Goal: Use online tool/utility: Utilize a website feature to perform a specific function

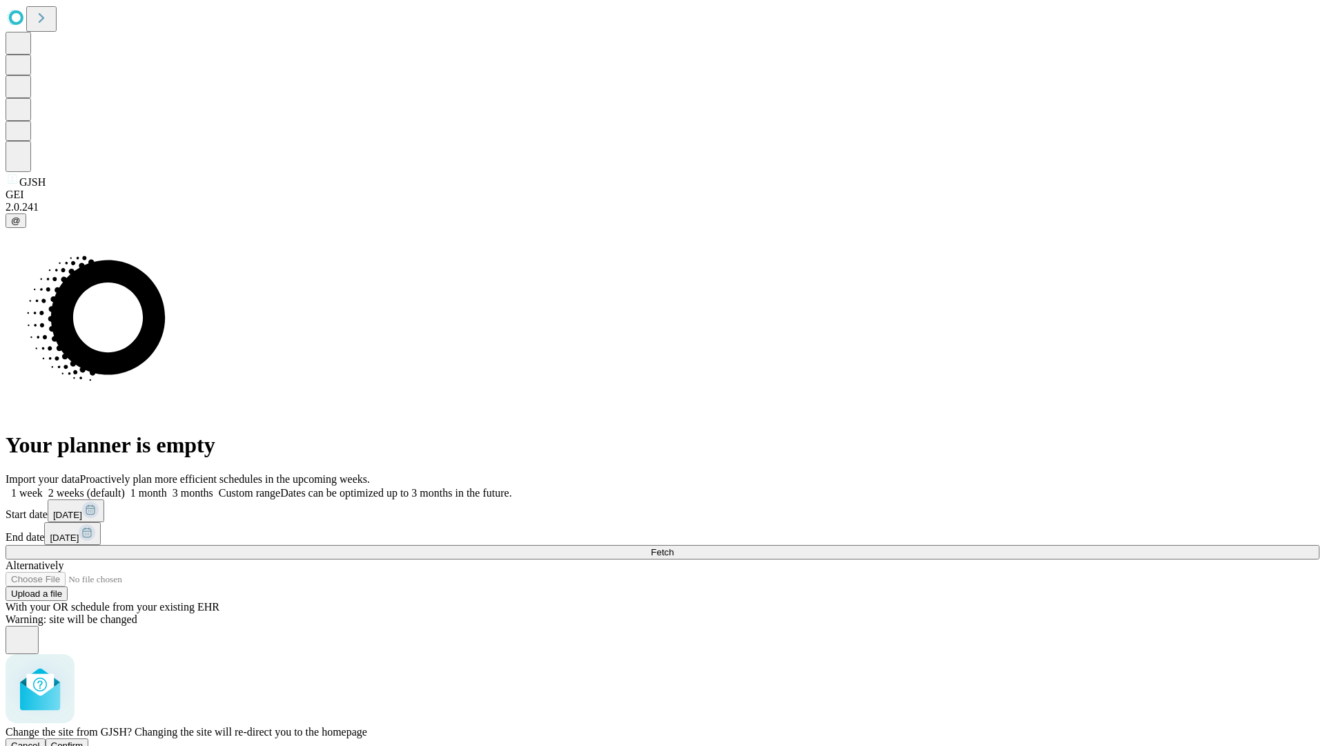
click at [84, 740] on span "Confirm" at bounding box center [67, 745] width 32 height 10
click at [167, 487] on label "1 month" at bounding box center [146, 493] width 42 height 12
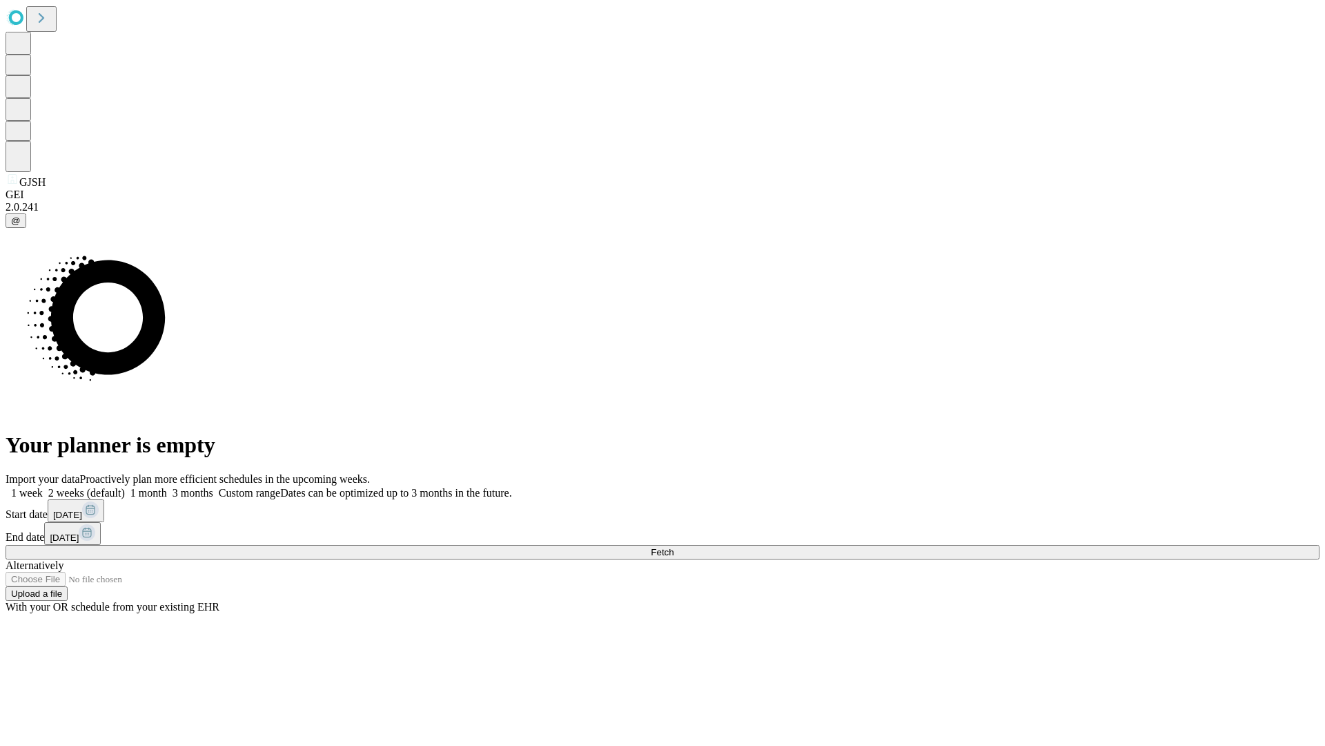
click at [674, 547] on span "Fetch" at bounding box center [662, 552] width 23 height 10
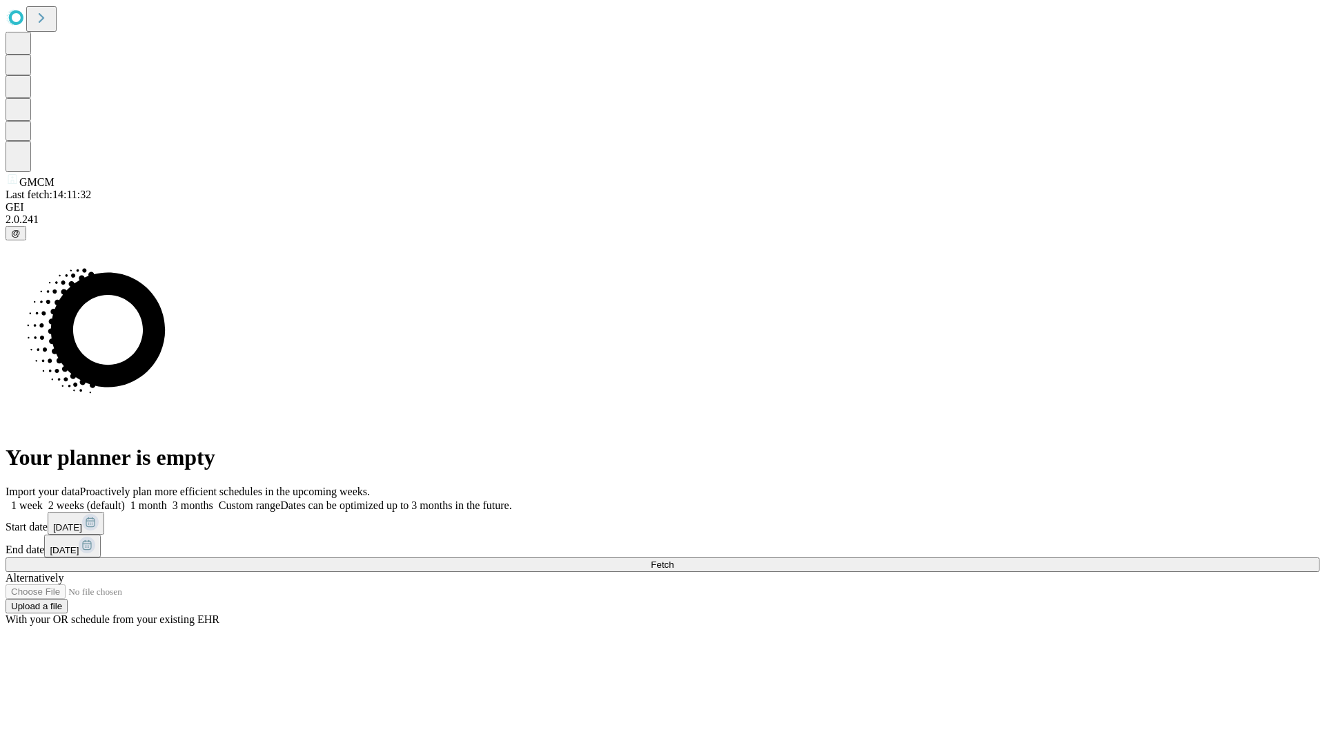
click at [167, 499] on label "1 month" at bounding box center [146, 505] width 42 height 12
click at [674, 559] on span "Fetch" at bounding box center [662, 564] width 23 height 10
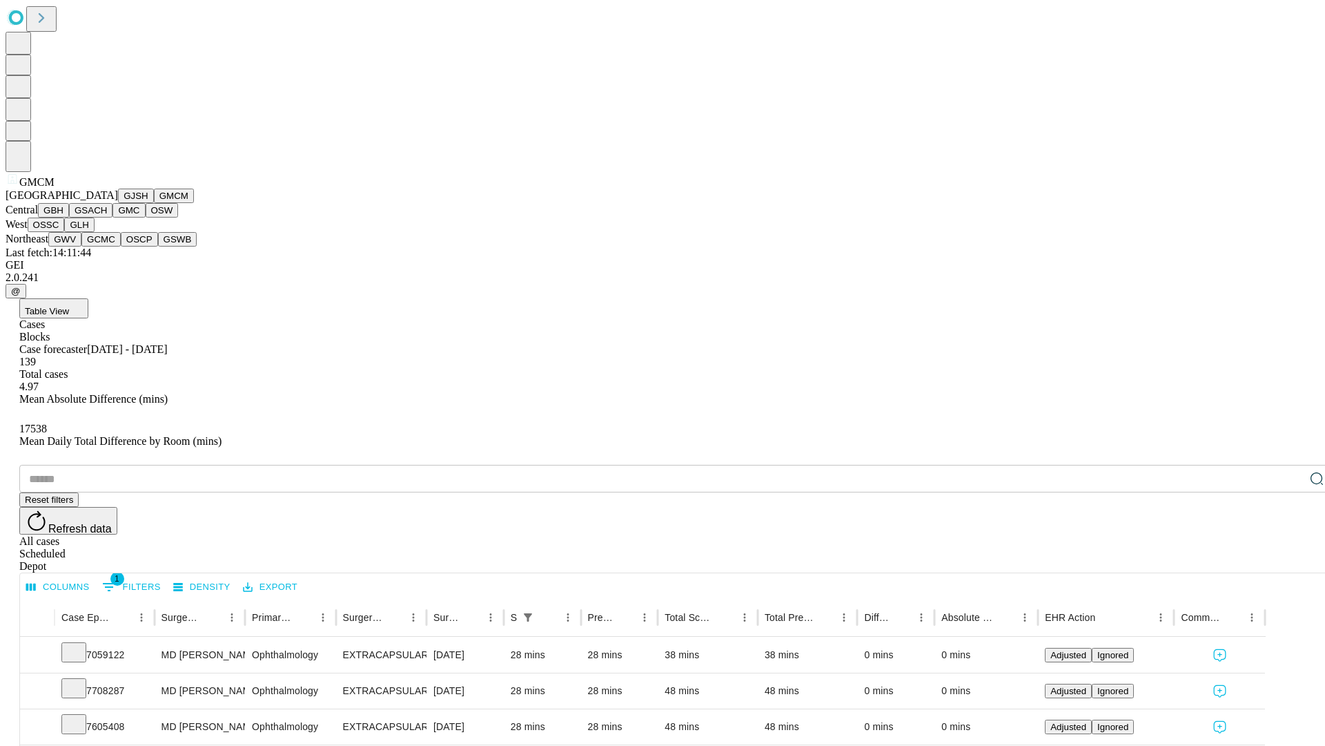
click at [69, 217] on button "GBH" at bounding box center [53, 210] width 31 height 14
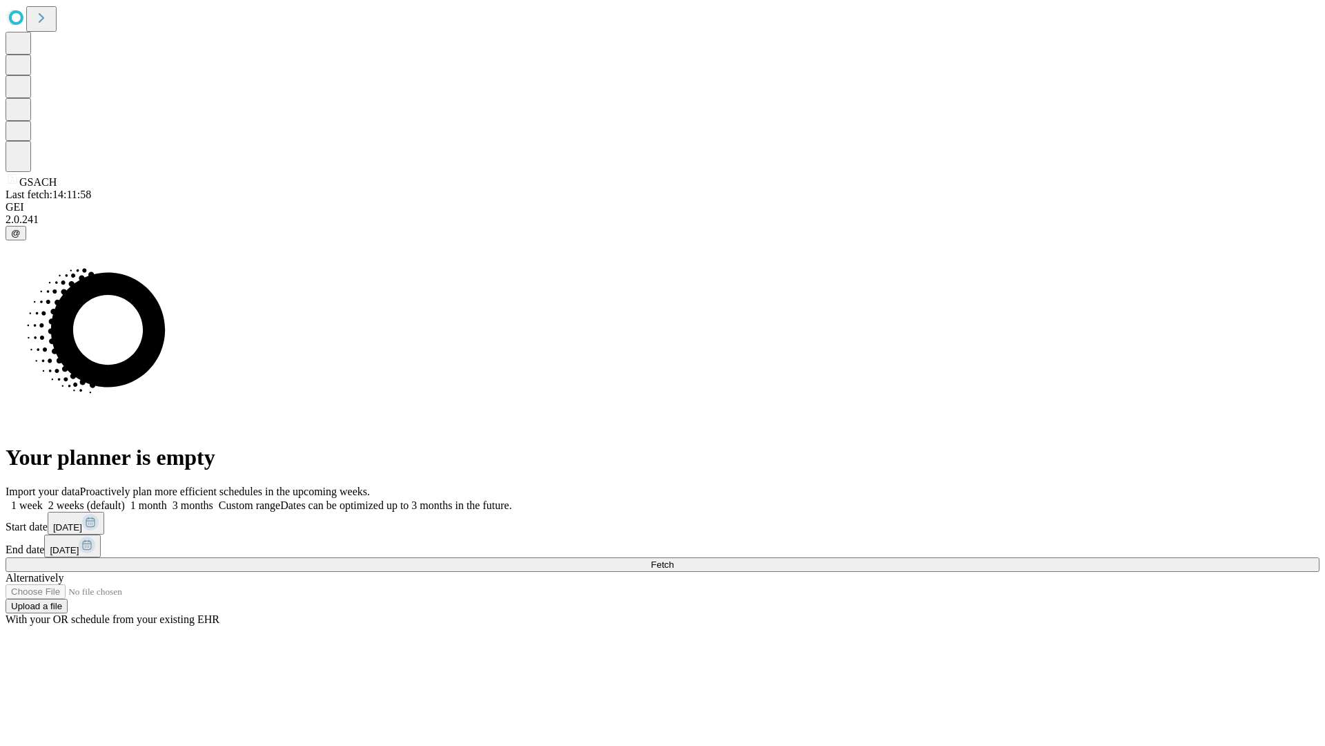
click at [167, 499] on label "1 month" at bounding box center [146, 505] width 42 height 12
click at [674, 559] on span "Fetch" at bounding box center [662, 564] width 23 height 10
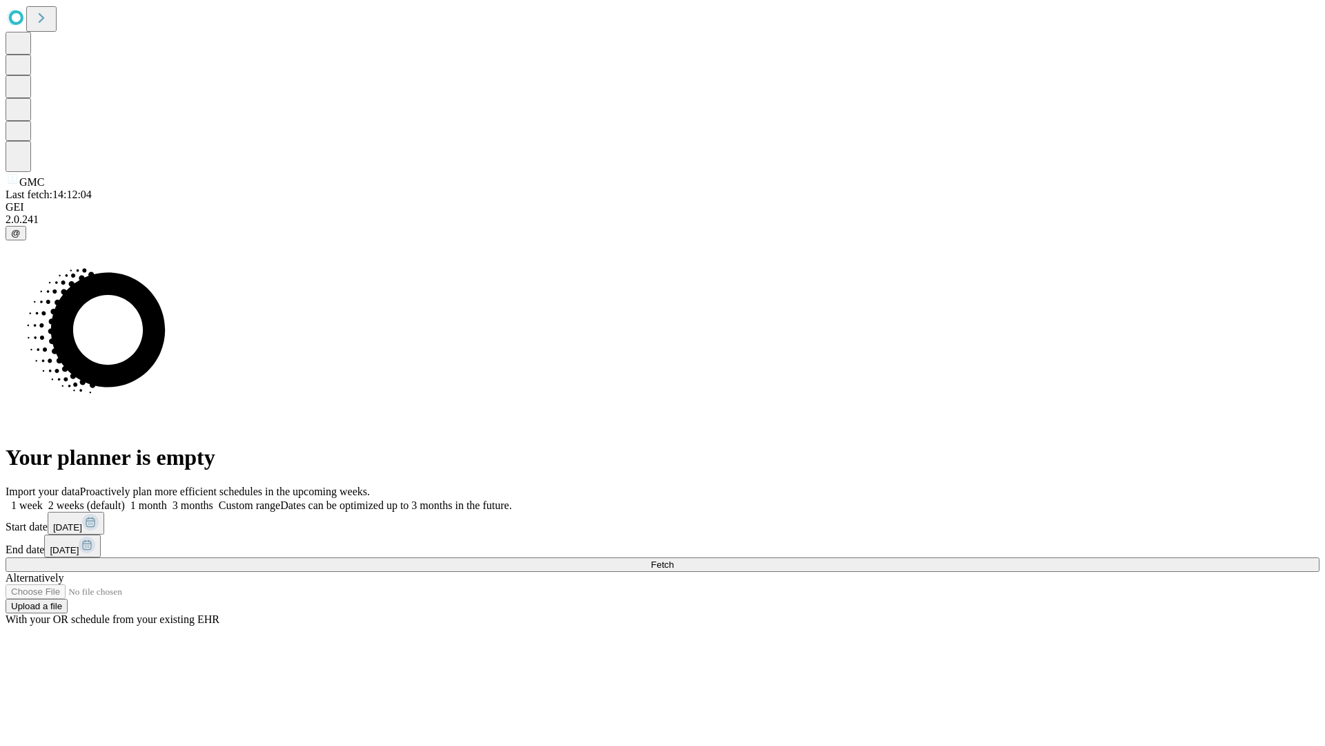
click at [167, 499] on label "1 month" at bounding box center [146, 505] width 42 height 12
click at [674, 559] on span "Fetch" at bounding box center [662, 564] width 23 height 10
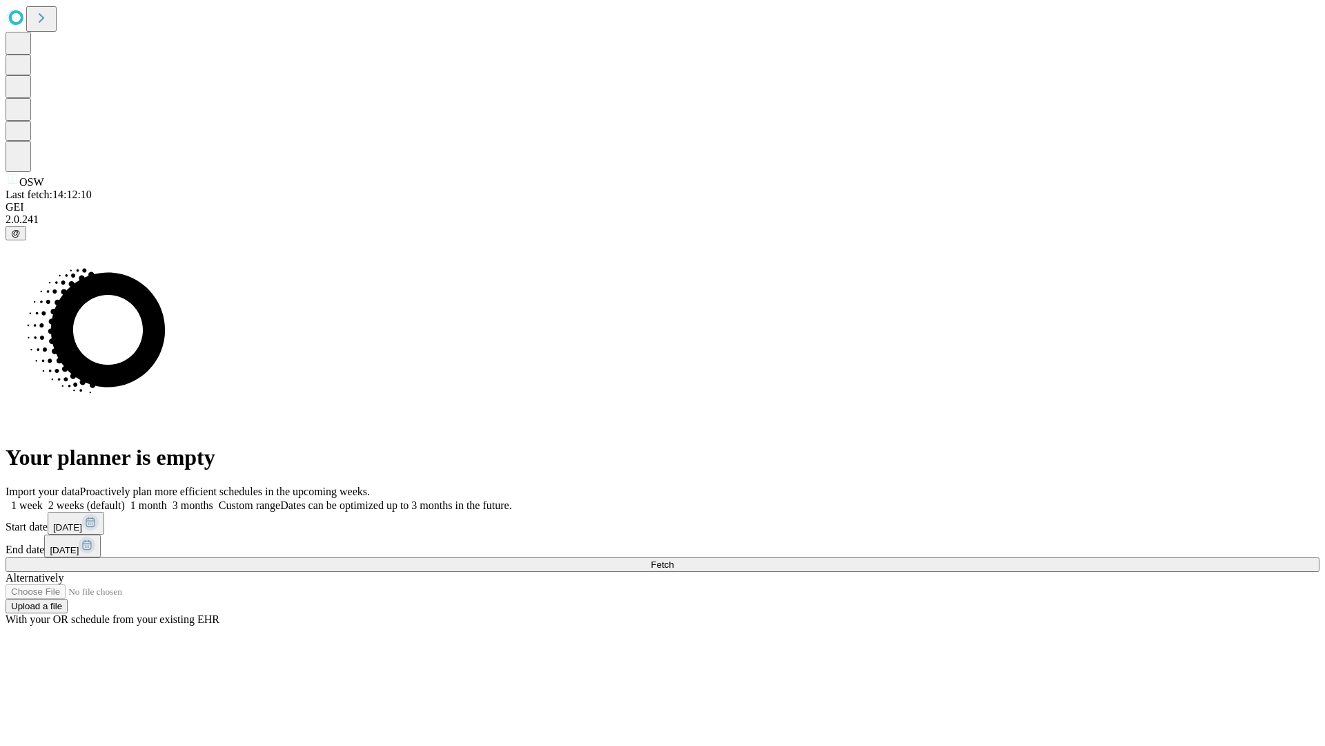
click at [167, 499] on label "1 month" at bounding box center [146, 505] width 42 height 12
click at [674, 559] on span "Fetch" at bounding box center [662, 564] width 23 height 10
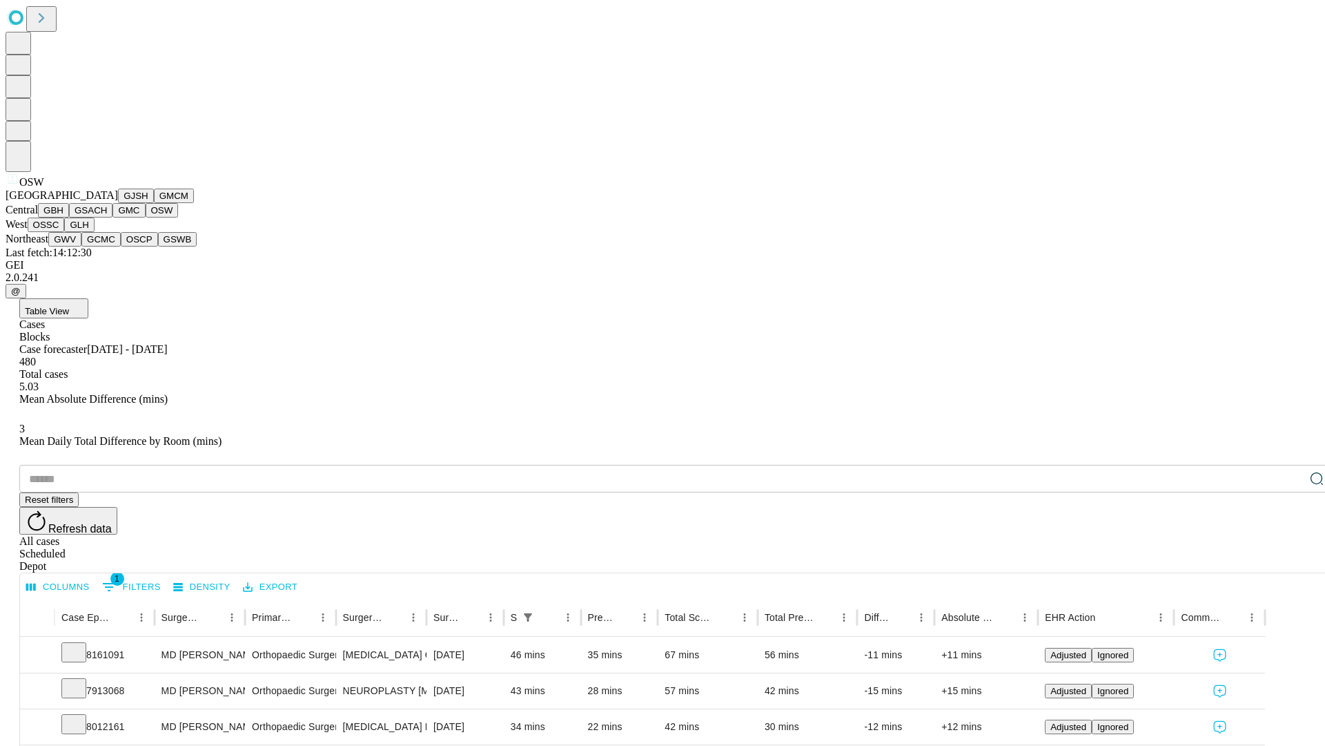
click at [65, 232] on button "OSSC" at bounding box center [46, 224] width 37 height 14
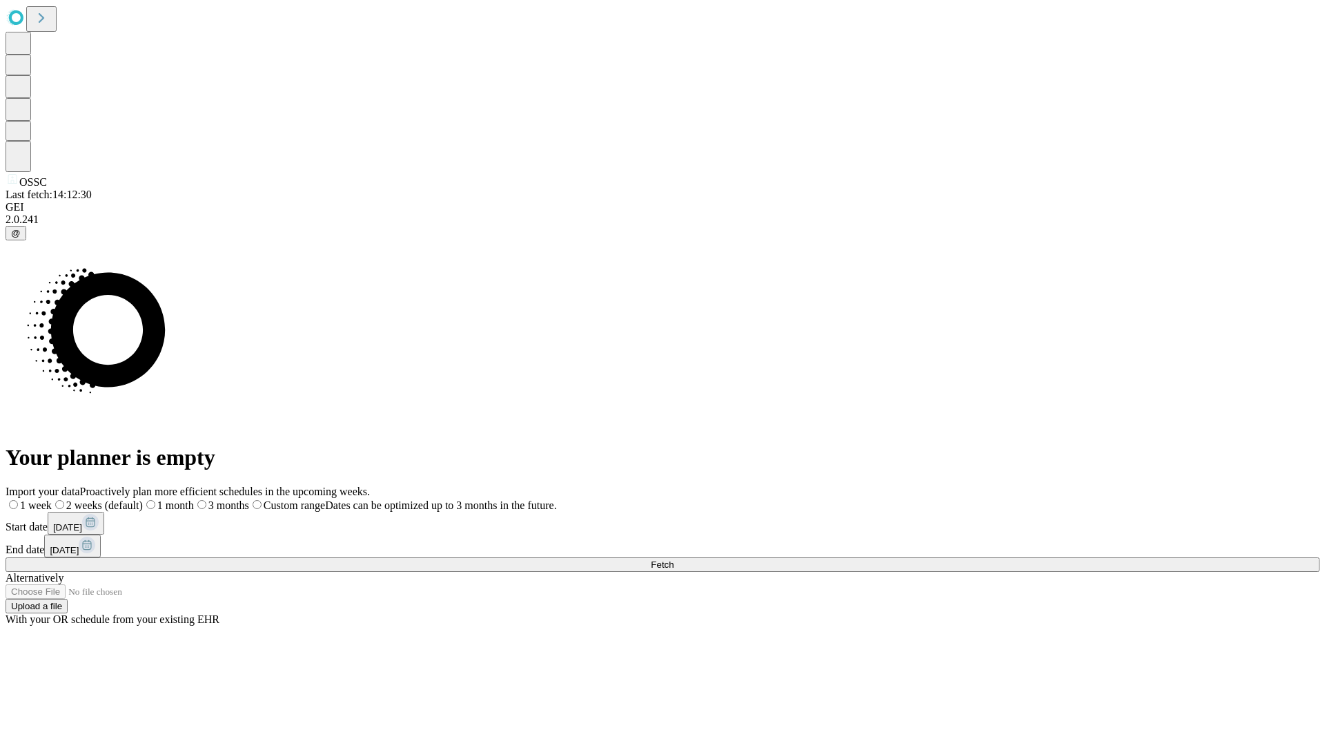
click at [194, 499] on label "1 month" at bounding box center [168, 505] width 51 height 12
click at [674, 559] on span "Fetch" at bounding box center [662, 564] width 23 height 10
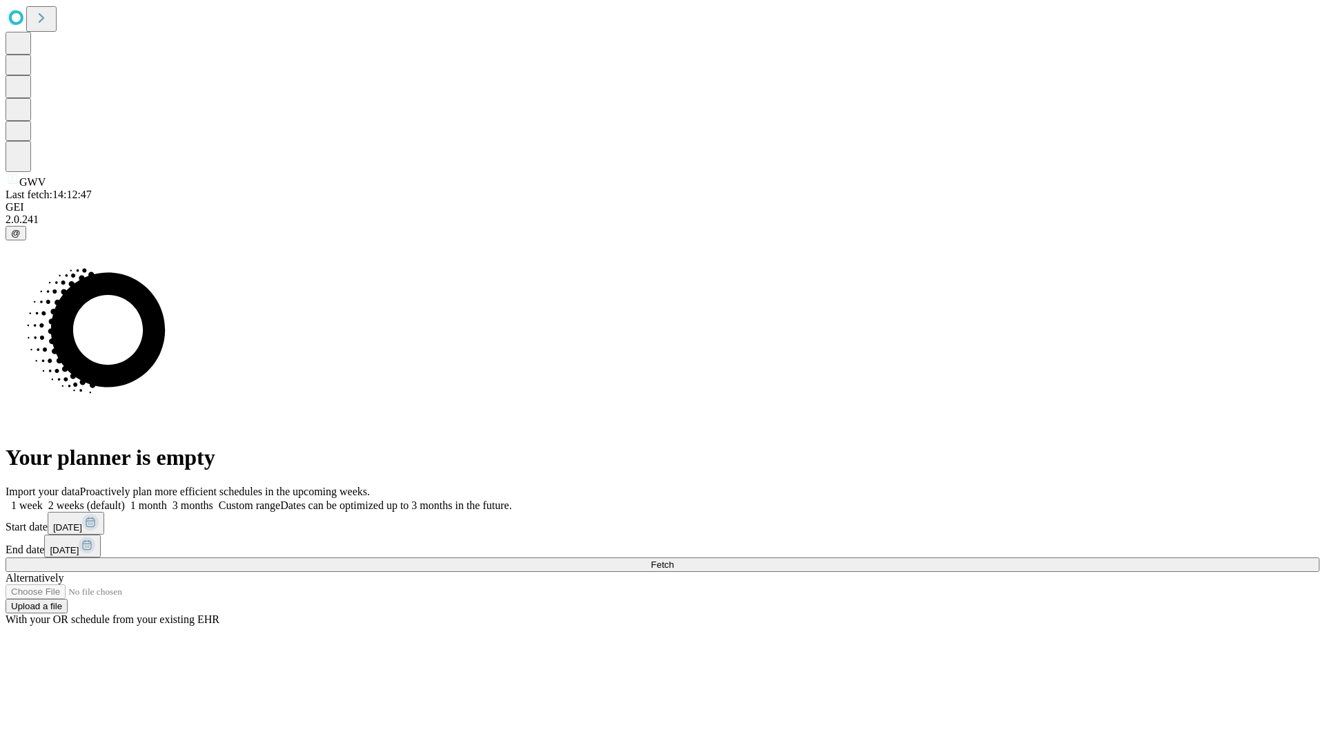
click at [167, 499] on label "1 month" at bounding box center [146, 505] width 42 height 12
click at [674, 559] on span "Fetch" at bounding box center [662, 564] width 23 height 10
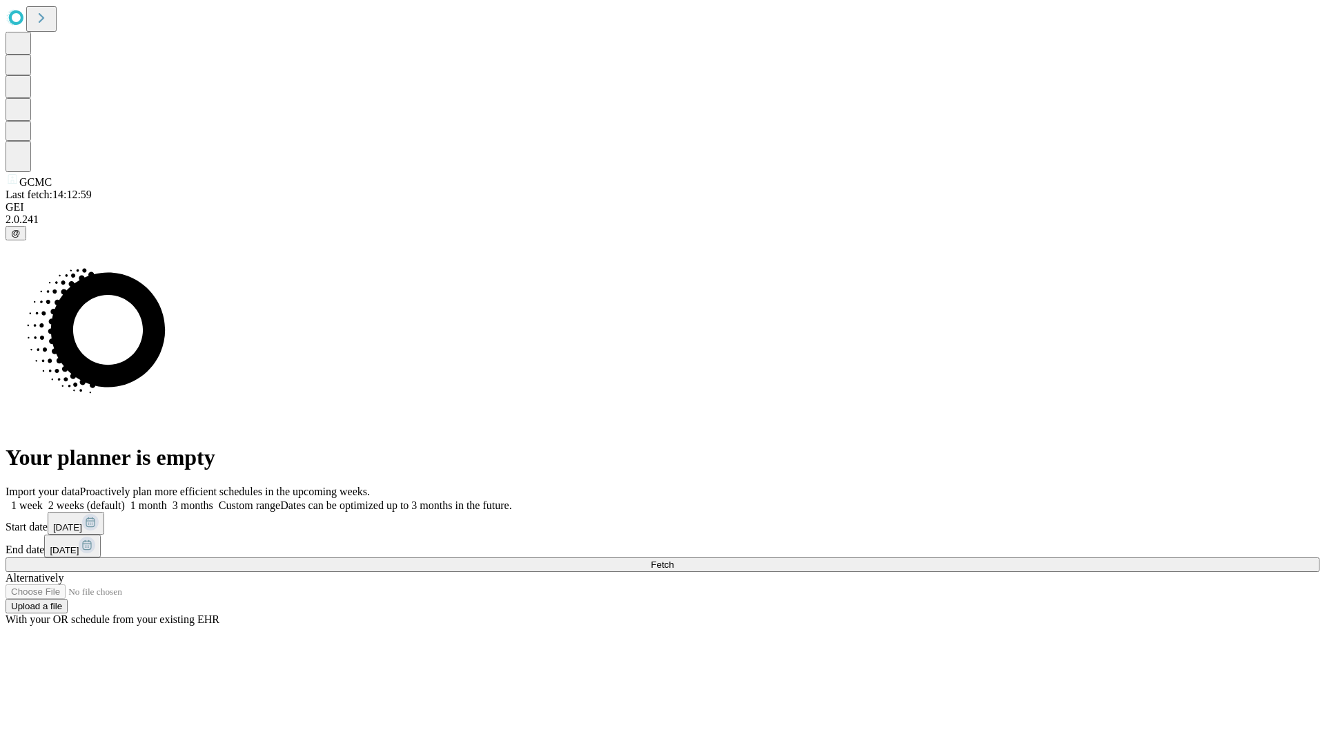
click at [167, 499] on label "1 month" at bounding box center [146, 505] width 42 height 12
click at [674, 559] on span "Fetch" at bounding box center [662, 564] width 23 height 10
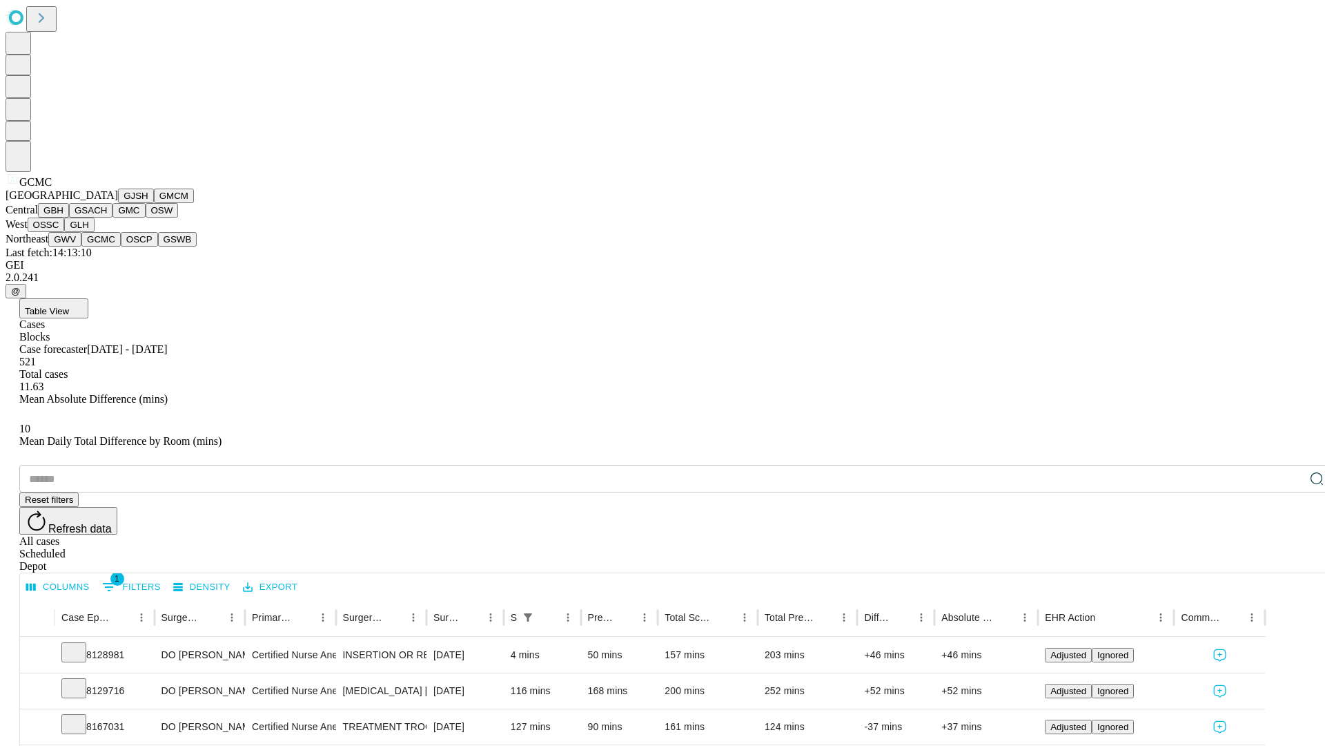
click at [121, 246] on button "OSCP" at bounding box center [139, 239] width 37 height 14
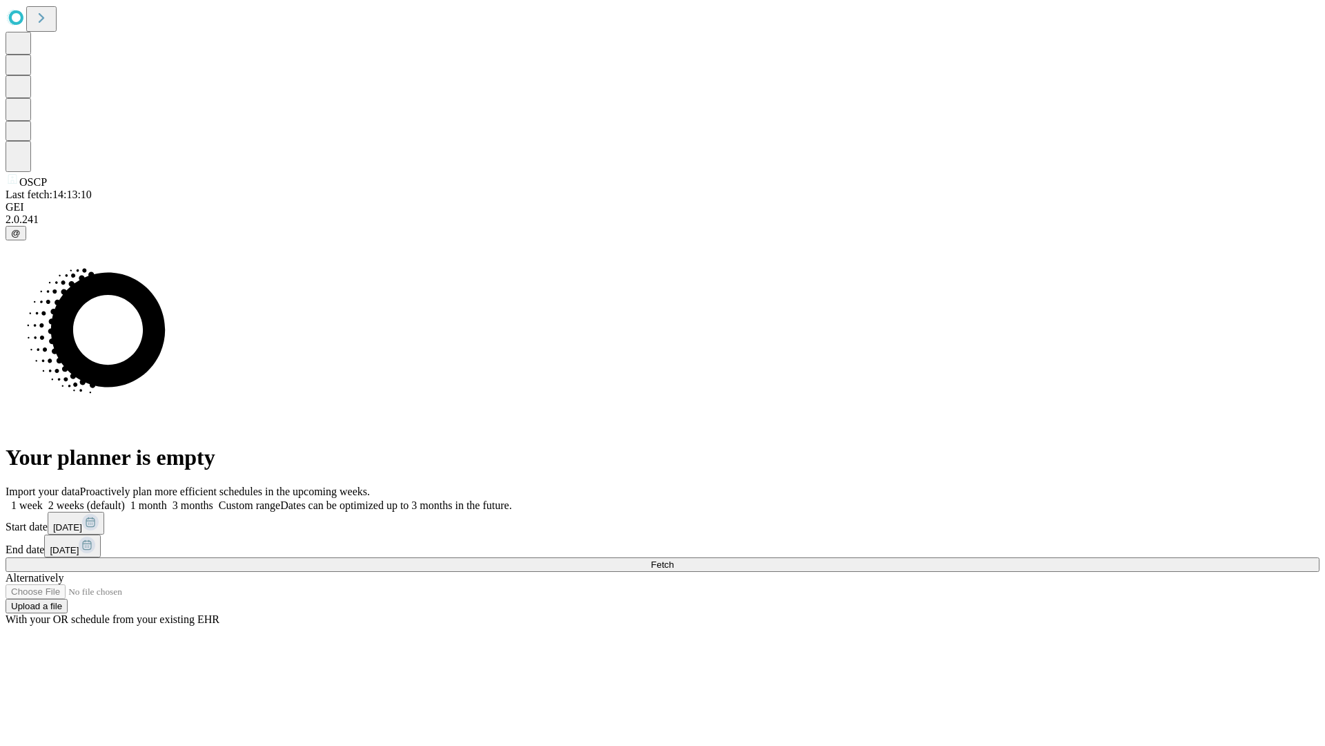
click at [167, 499] on label "1 month" at bounding box center [146, 505] width 42 height 12
click at [674, 559] on span "Fetch" at bounding box center [662, 564] width 23 height 10
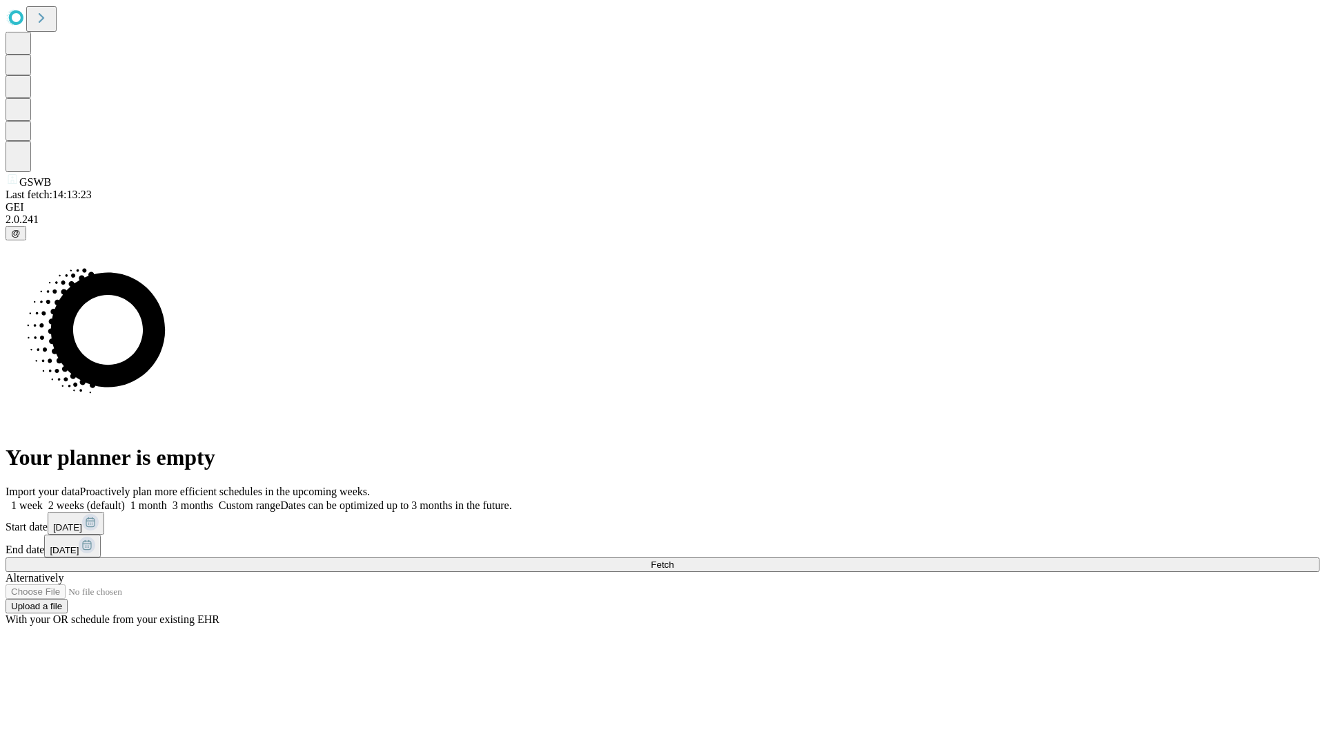
click at [674, 559] on span "Fetch" at bounding box center [662, 564] width 23 height 10
